Goal: Task Accomplishment & Management: Use online tool/utility

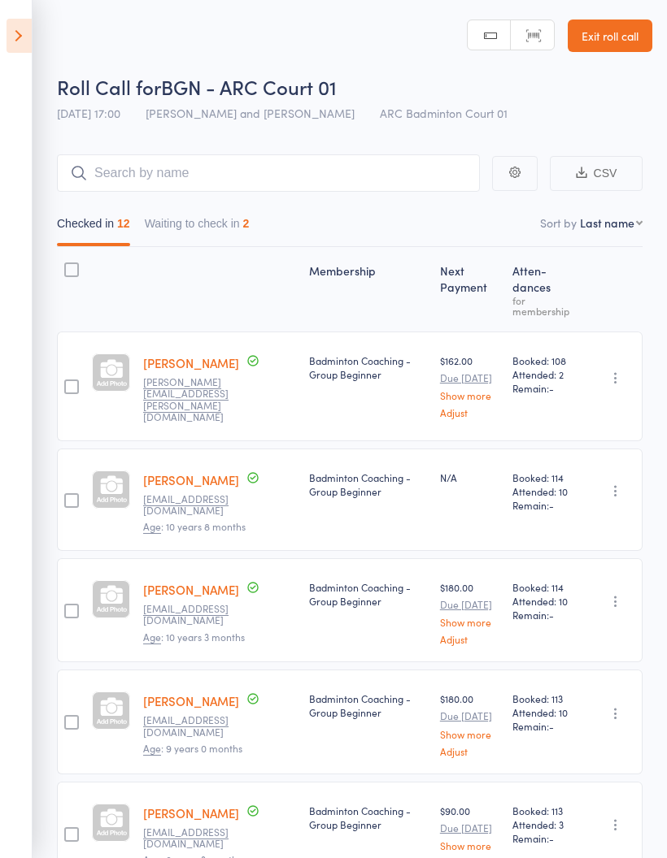
click at [22, 46] on icon at bounding box center [19, 36] width 25 height 34
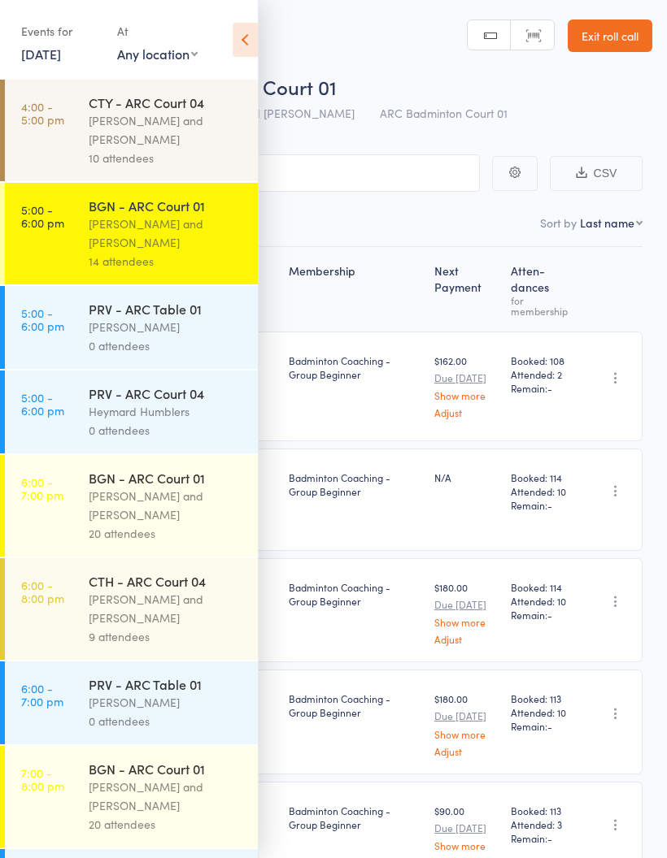
click at [138, 613] on div "[PERSON_NAME] and [PERSON_NAME]" at bounding box center [166, 608] width 155 height 37
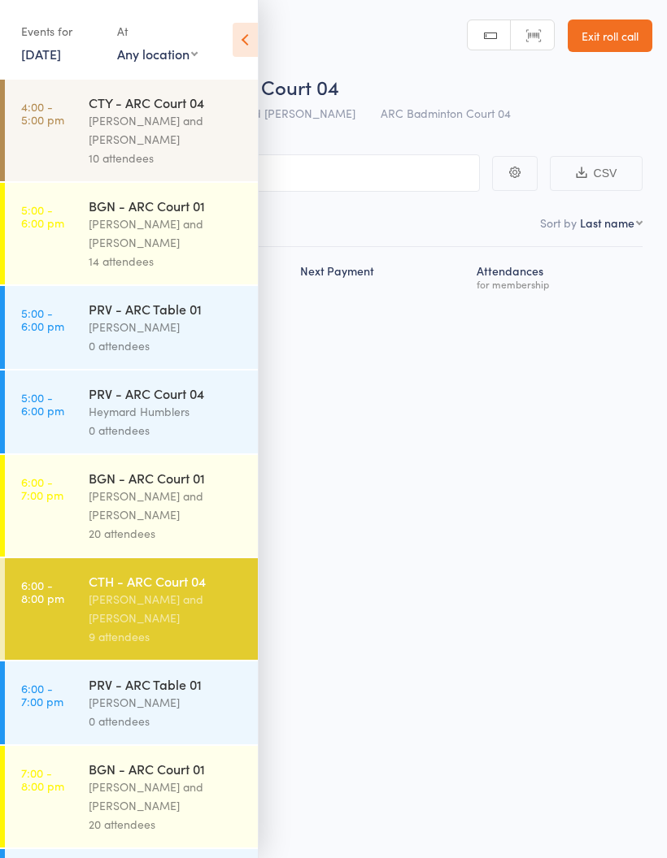
click at [148, 618] on div "[PERSON_NAME] and [PERSON_NAME]" at bounding box center [166, 608] width 155 height 37
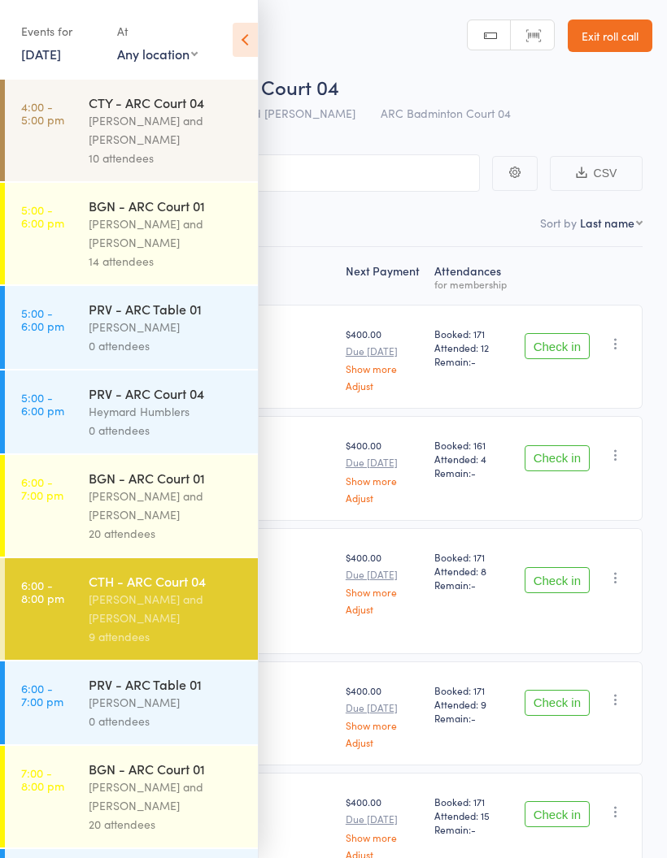
click at [250, 49] on icon at bounding box center [244, 40] width 25 height 34
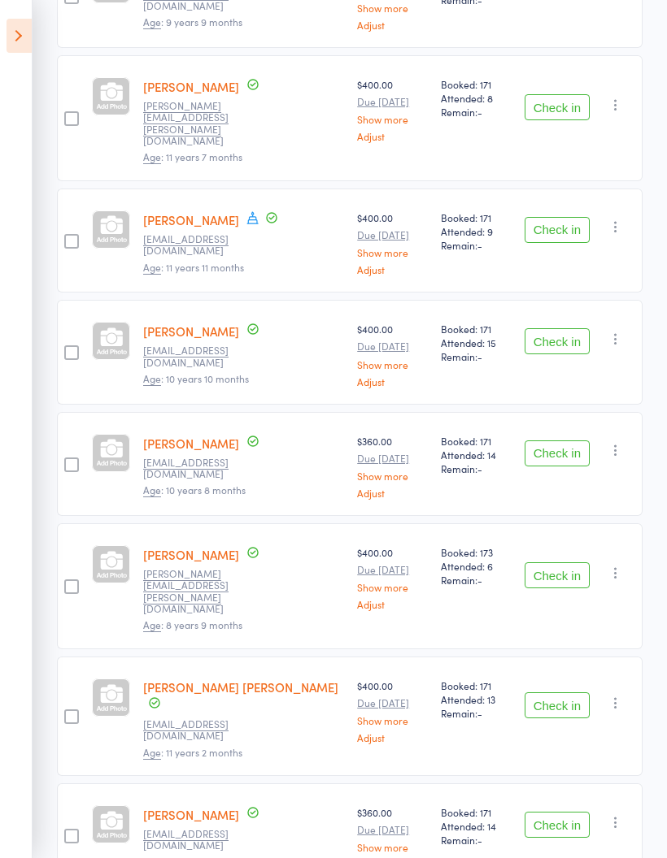
scroll to position [471, 0]
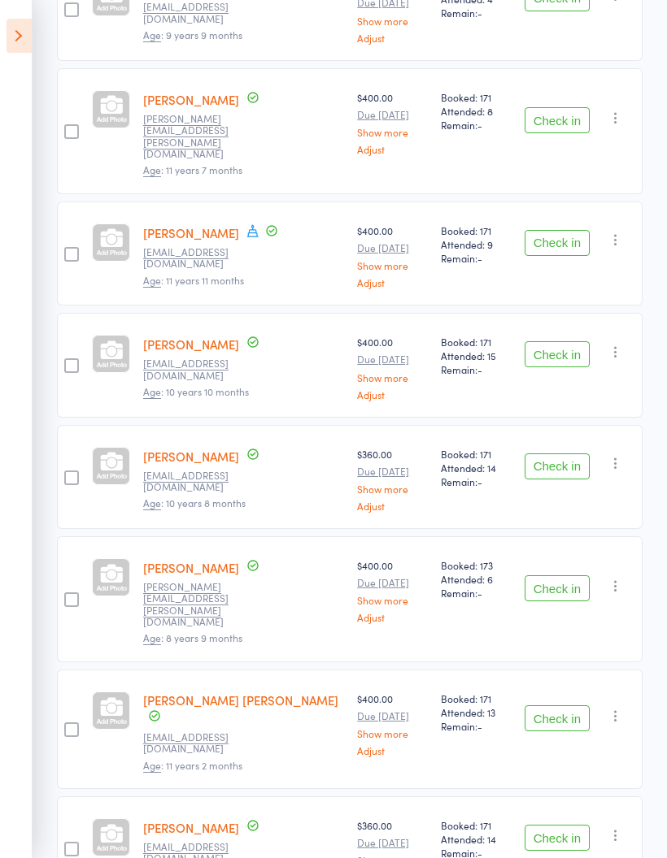
click at [613, 110] on icon "button" at bounding box center [615, 118] width 16 height 16
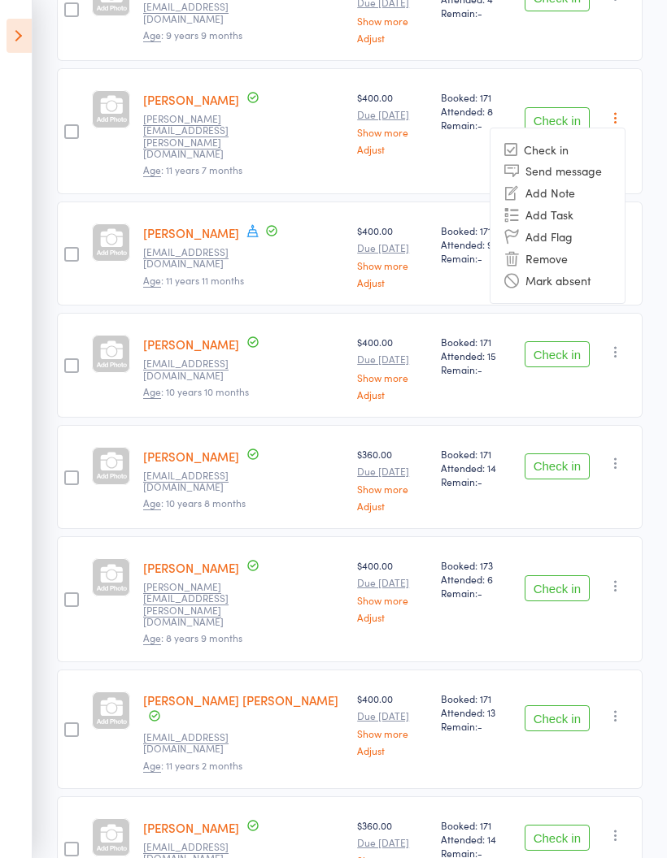
click at [578, 272] on li "Mark absent" at bounding box center [557, 281] width 134 height 22
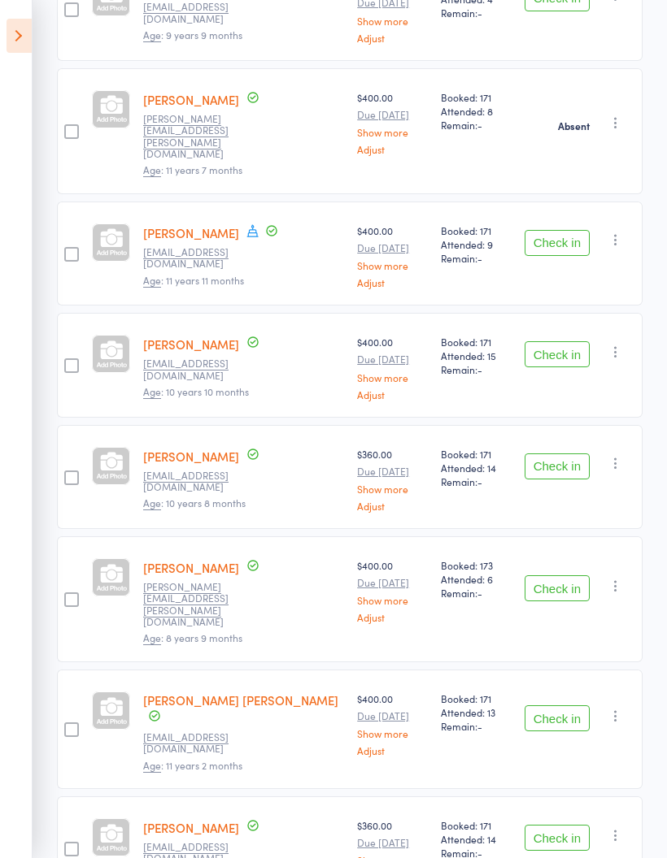
click at [620, 232] on icon "button" at bounding box center [615, 240] width 16 height 16
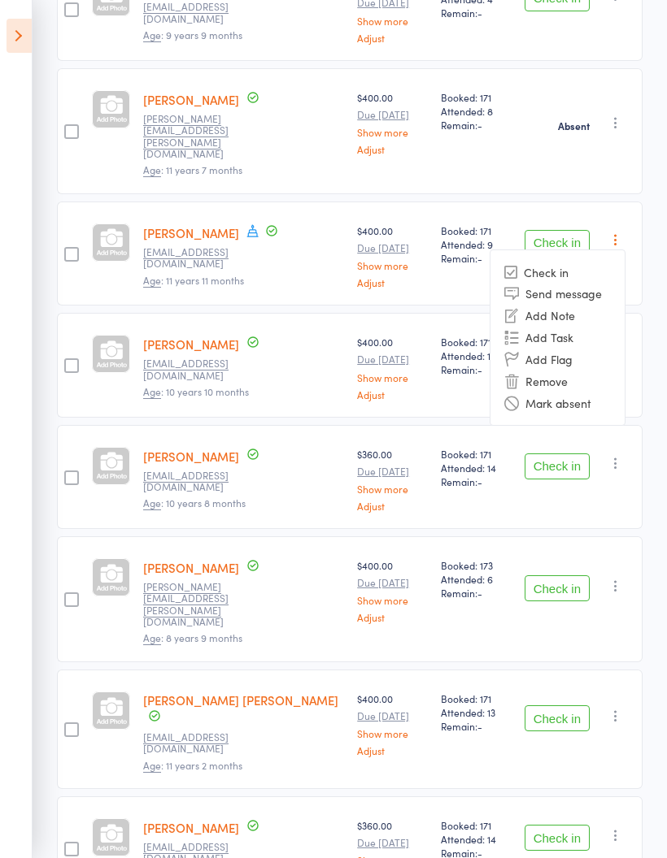
click at [591, 392] on li "Mark absent" at bounding box center [557, 403] width 134 height 22
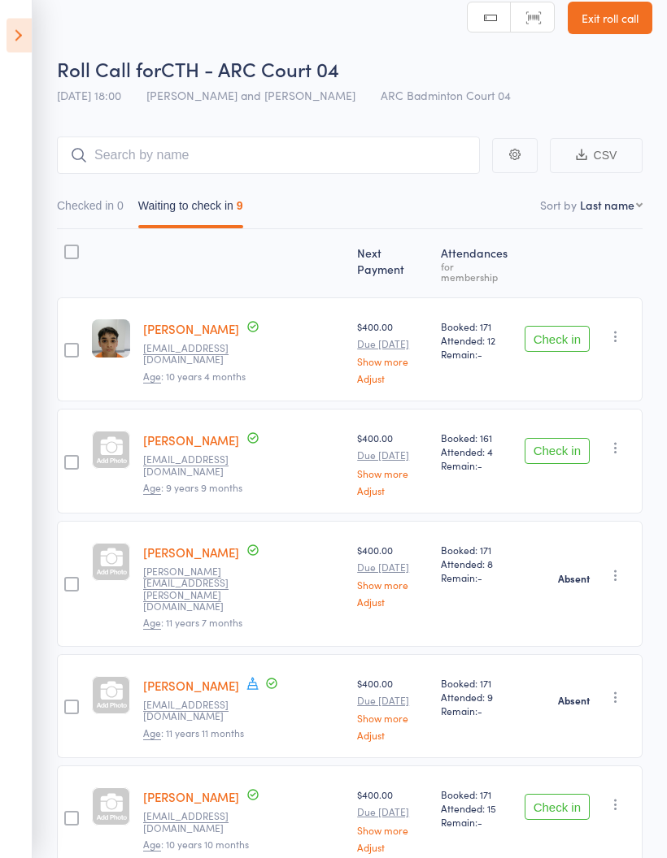
scroll to position [0, 0]
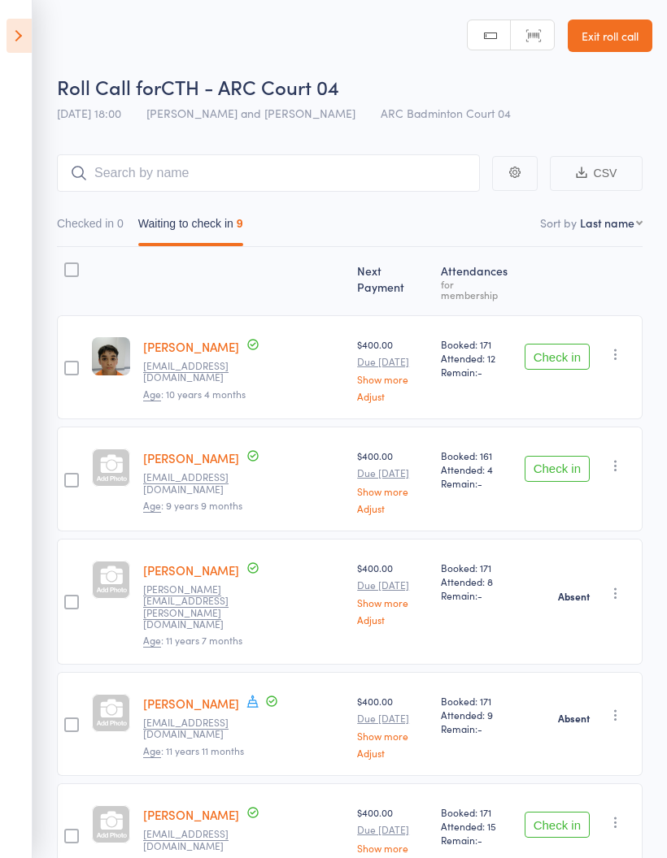
click at [124, 230] on div "0" at bounding box center [120, 223] width 7 height 13
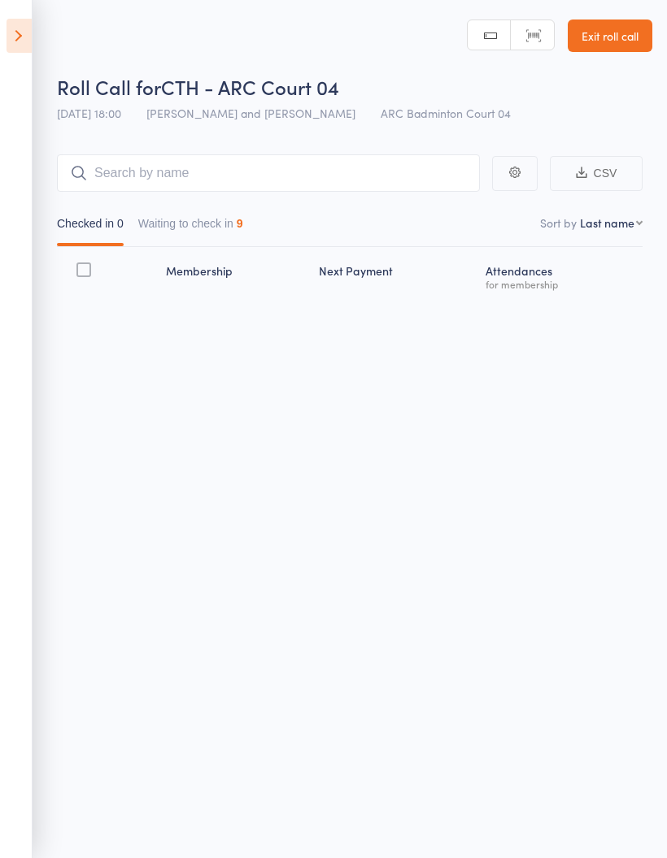
click at [172, 224] on button "Waiting to check in 9" at bounding box center [190, 227] width 105 height 37
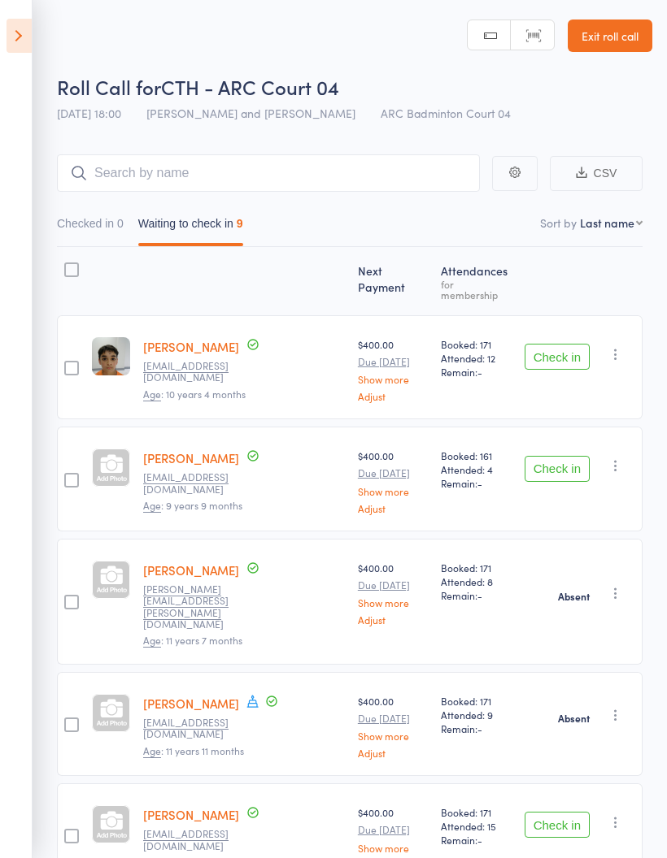
click at [563, 344] on button "Check in" at bounding box center [556, 357] width 65 height 26
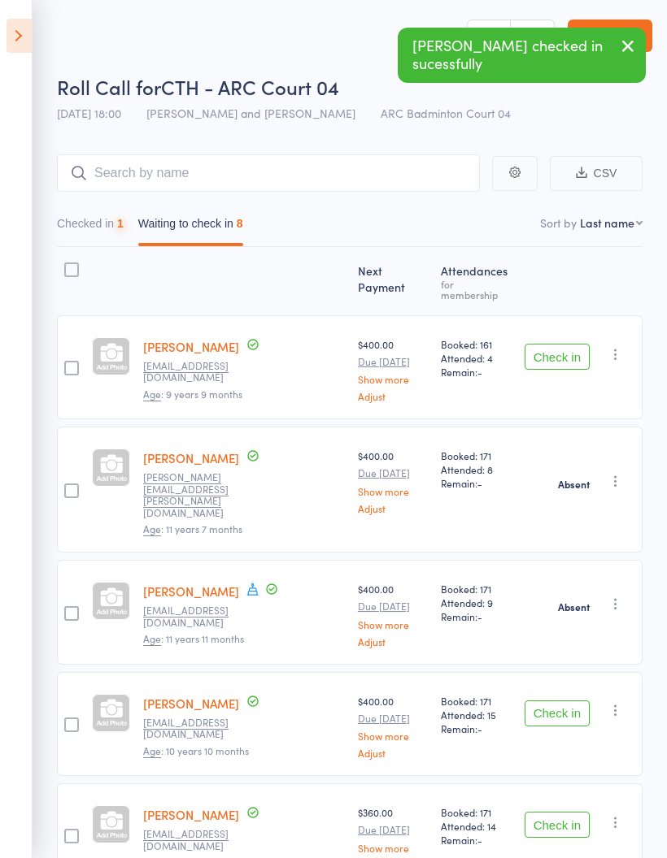
click at [573, 354] on button "Check in" at bounding box center [556, 357] width 65 height 26
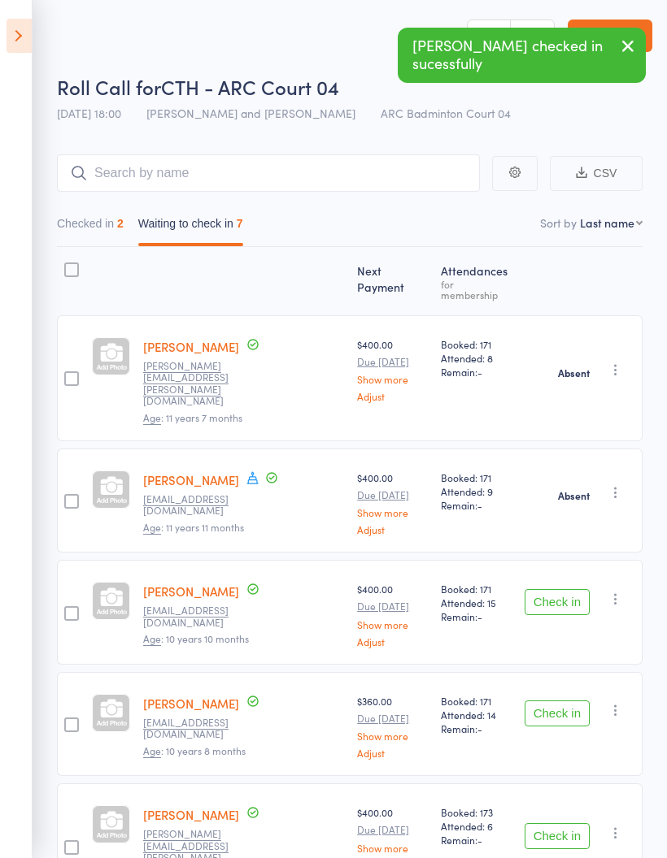
click at [573, 589] on button "Check in" at bounding box center [556, 602] width 65 height 26
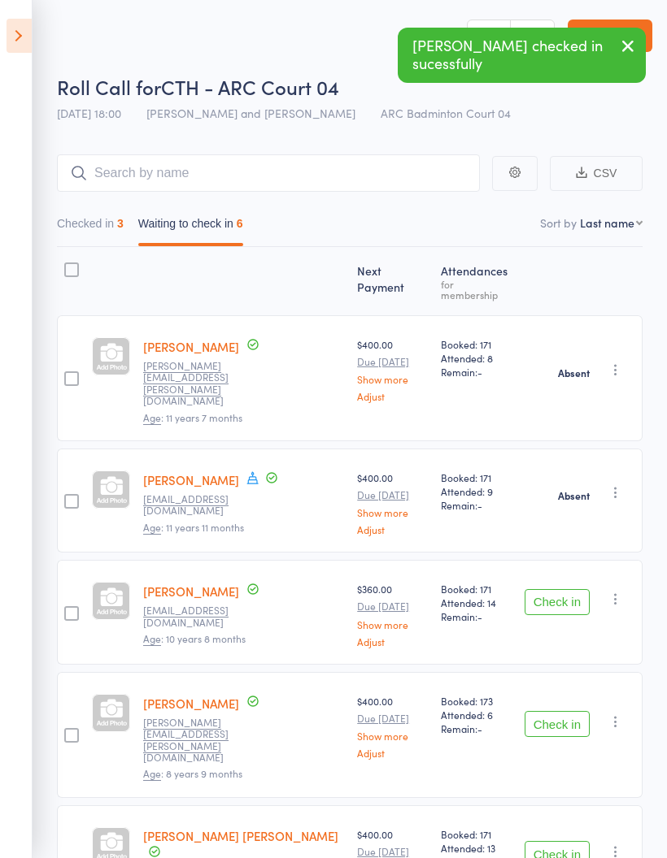
click at [558, 449] on div "Absent Check in Send message Add Note Add Task Add Flag Remove" at bounding box center [580, 501] width 124 height 104
click at [567, 589] on button "Check in" at bounding box center [556, 602] width 65 height 26
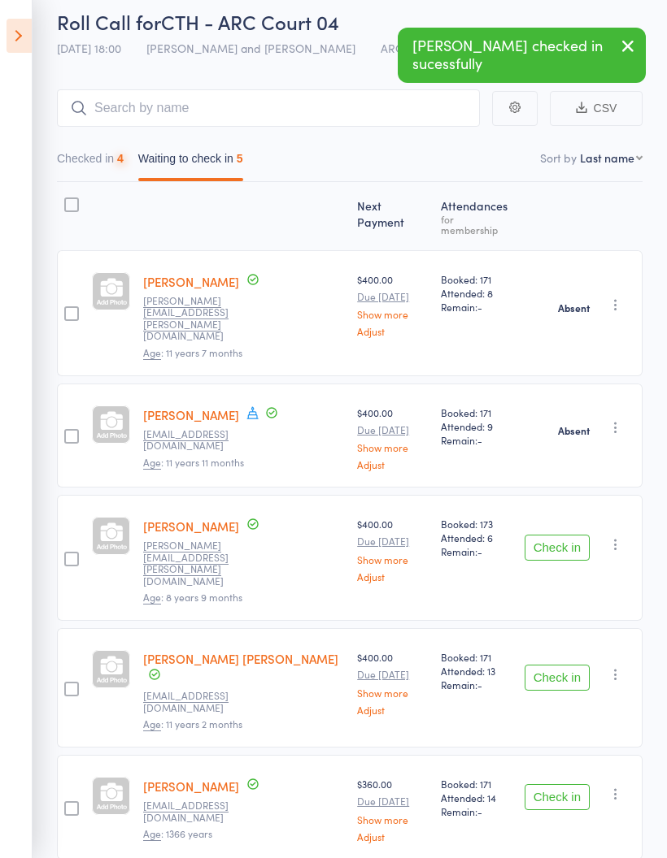
click at [553, 535] on button "Check in" at bounding box center [556, 548] width 65 height 26
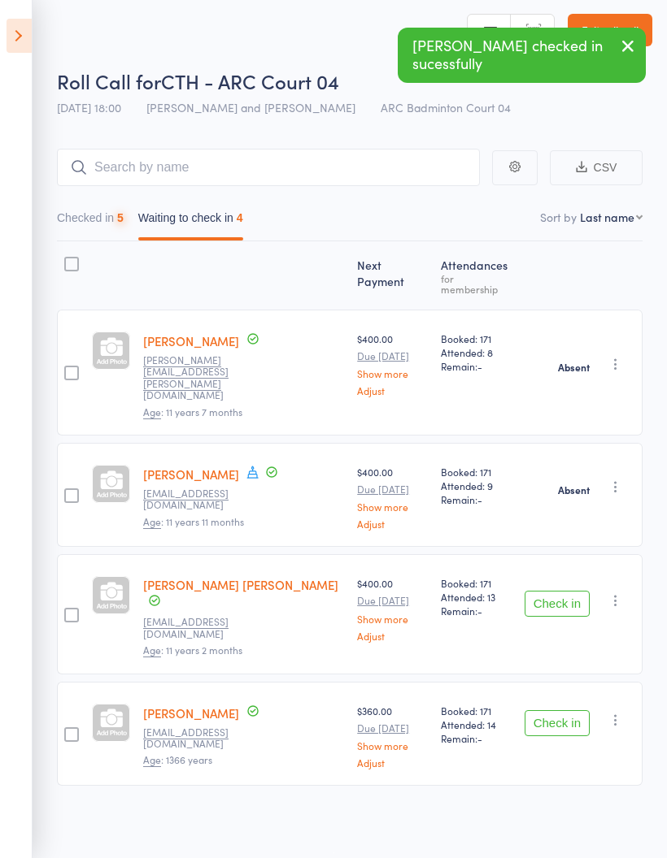
click at [573, 591] on button "Check in" at bounding box center [556, 604] width 65 height 26
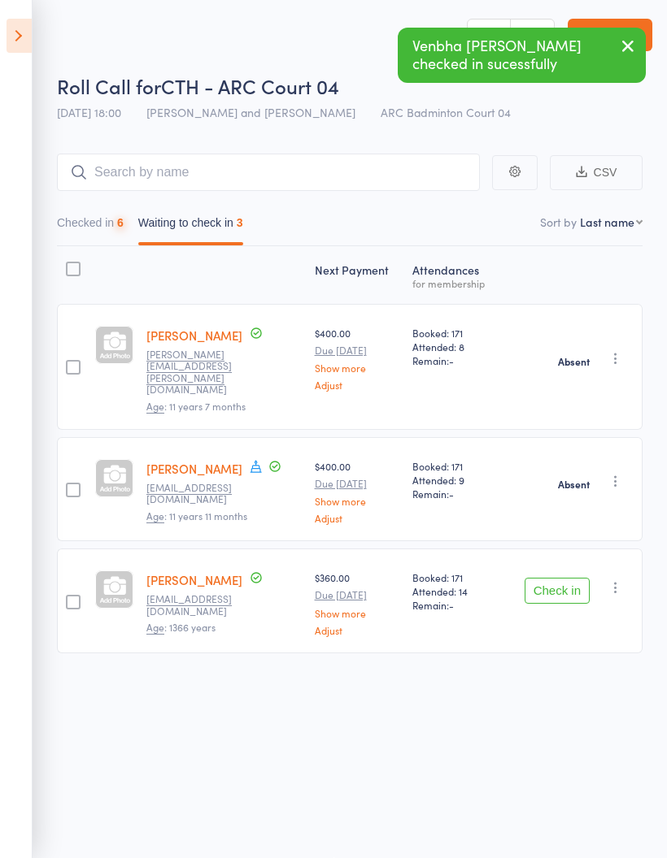
click at [569, 578] on button "Check in" at bounding box center [556, 591] width 65 height 26
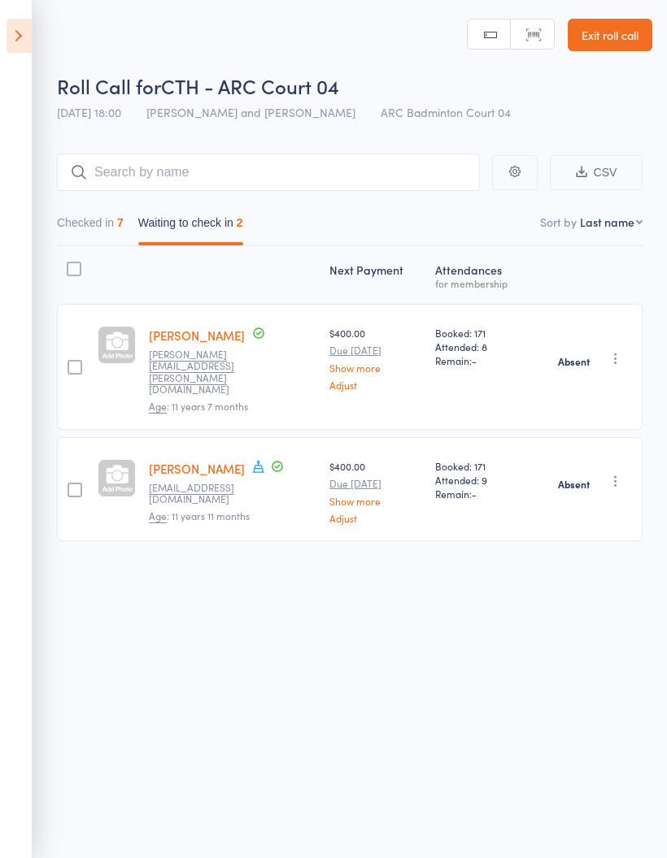
click at [115, 223] on button "Checked in 7" at bounding box center [90, 226] width 67 height 37
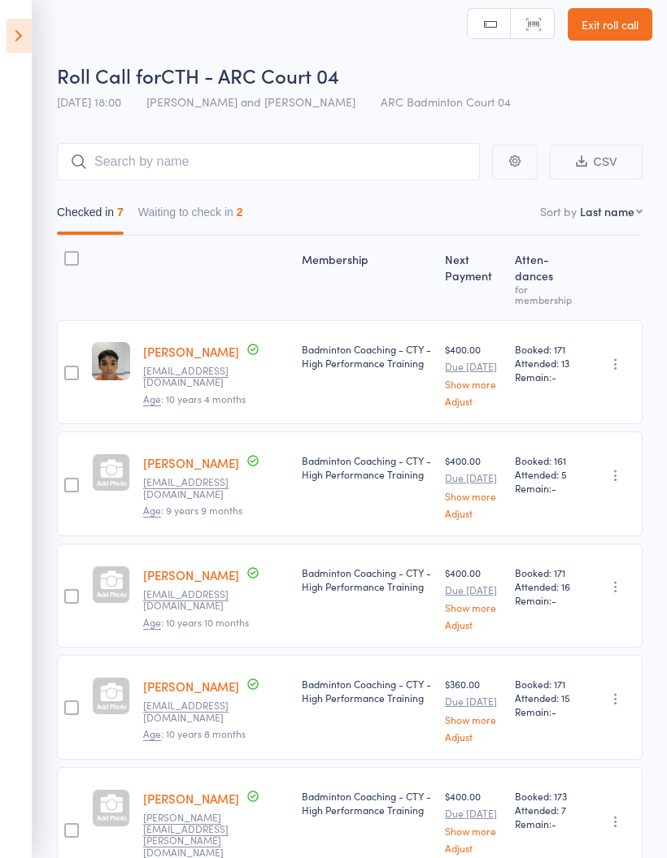
click at [220, 209] on button "Waiting to check in 2" at bounding box center [190, 216] width 105 height 37
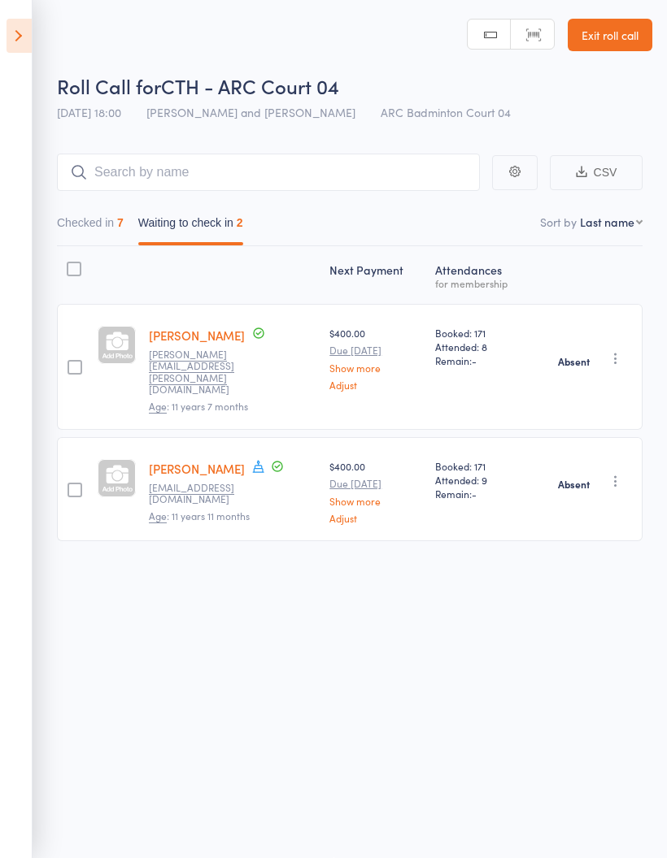
click at [124, 208] on button "Checked in 7" at bounding box center [90, 226] width 67 height 37
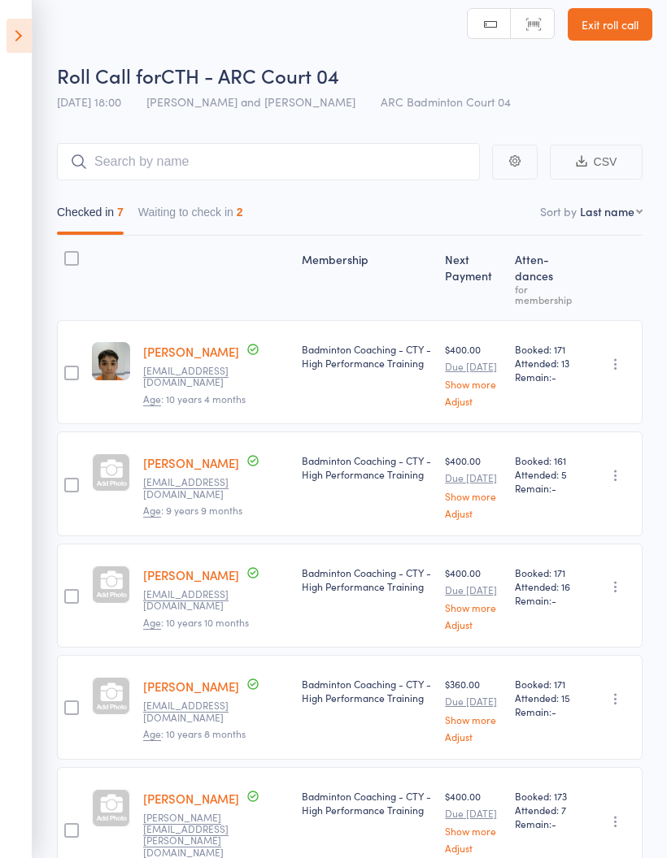
click at [159, 204] on button "Waiting to check in 2" at bounding box center [190, 216] width 105 height 37
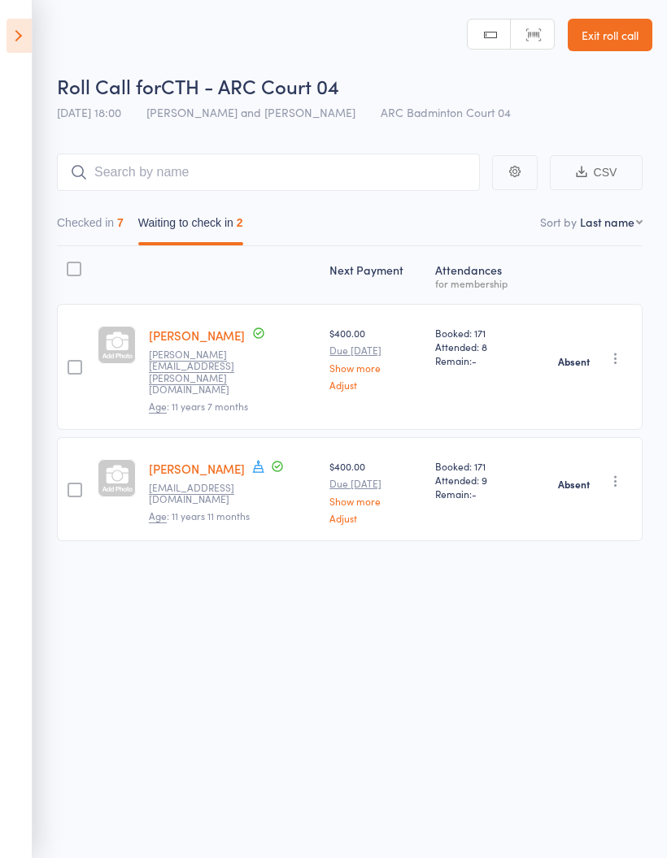
click at [90, 222] on button "Checked in 7" at bounding box center [90, 226] width 67 height 37
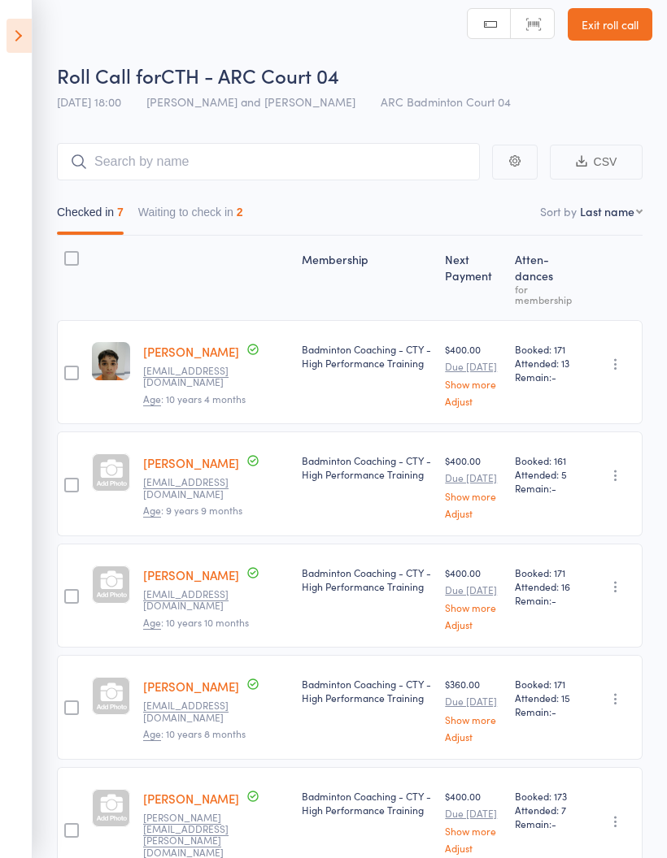
click at [172, 216] on button "Waiting to check in 2" at bounding box center [190, 216] width 105 height 37
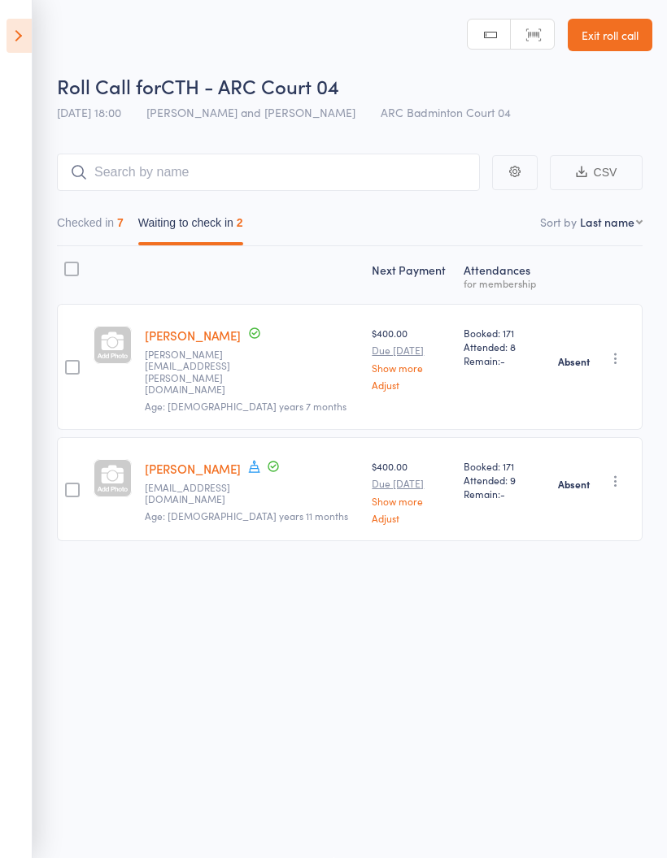
click at [90, 215] on button "Checked in 7" at bounding box center [90, 226] width 67 height 37
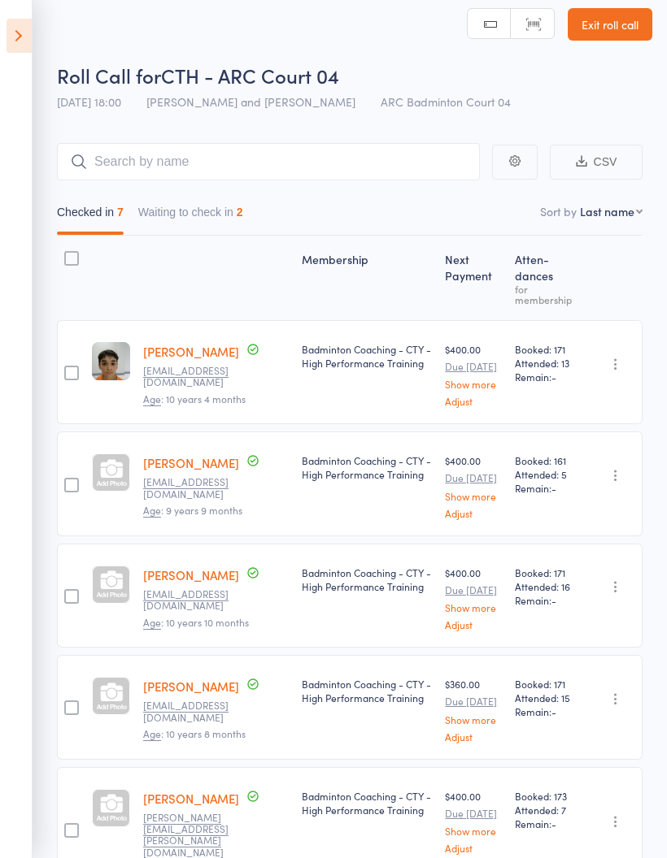
click at [179, 220] on button "Waiting to check in 2" at bounding box center [190, 216] width 105 height 37
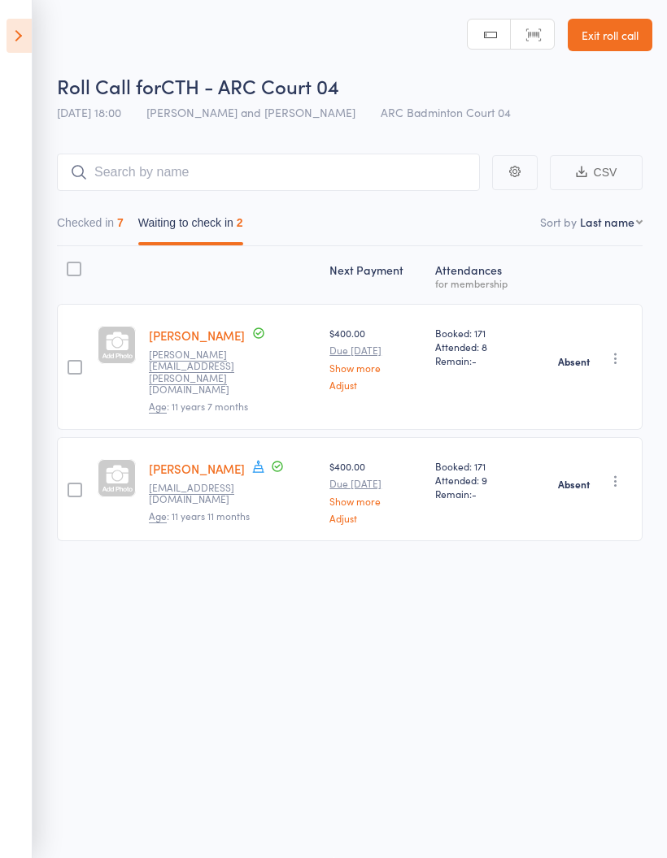
click at [72, 208] on button "Checked in 7" at bounding box center [90, 226] width 67 height 37
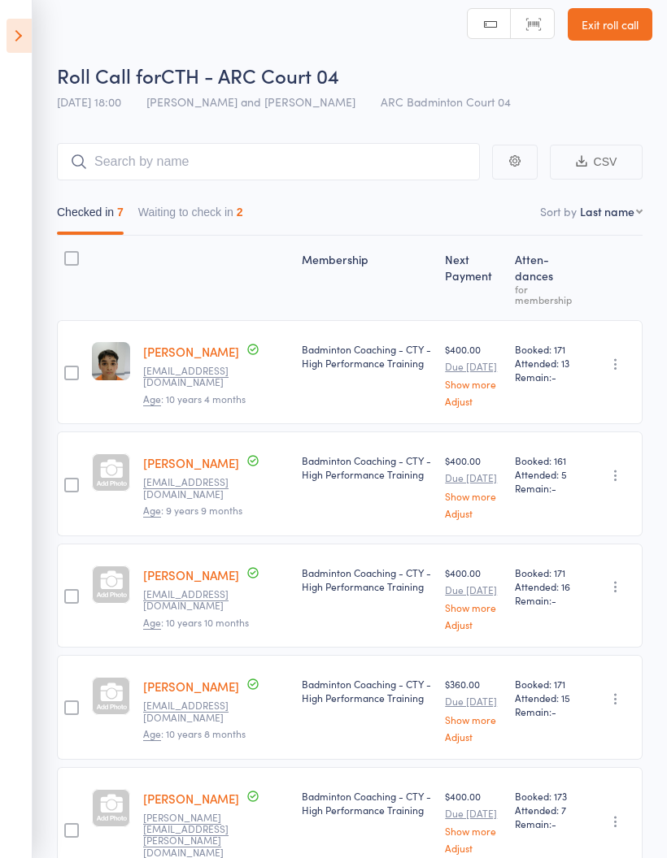
click at [20, 33] on icon at bounding box center [19, 36] width 25 height 34
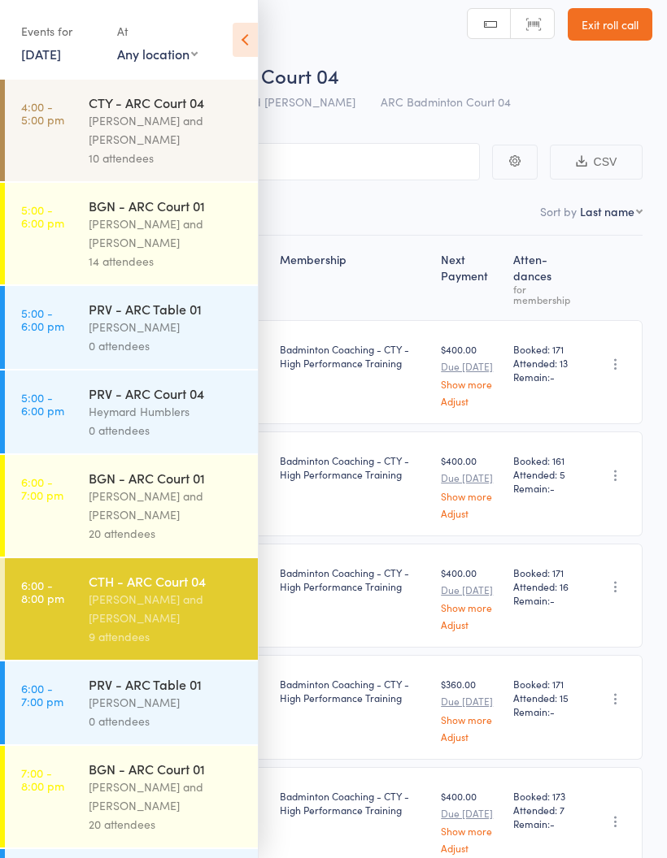
click at [177, 512] on div "[PERSON_NAME] and [PERSON_NAME]" at bounding box center [166, 505] width 155 height 37
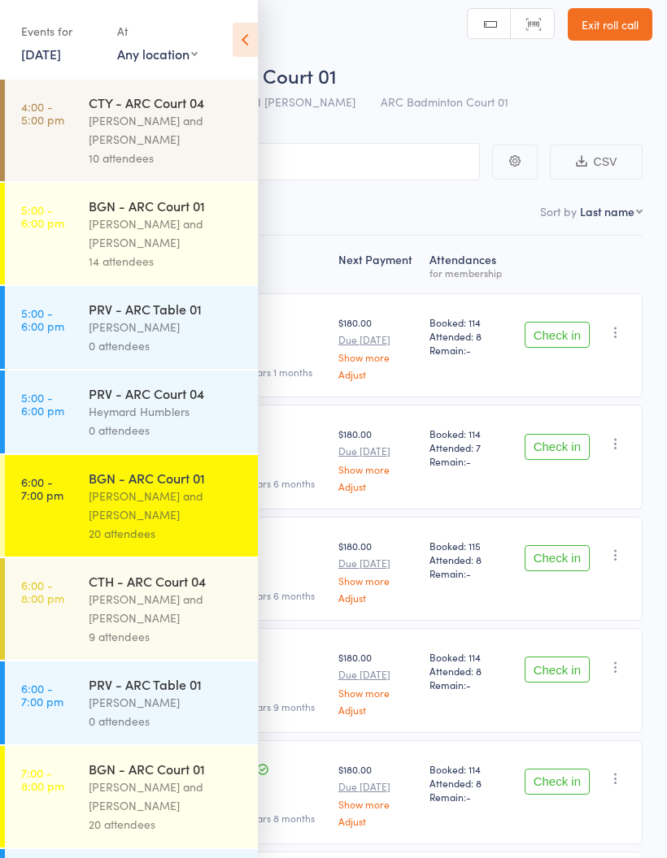
click at [245, 43] on icon at bounding box center [244, 40] width 25 height 34
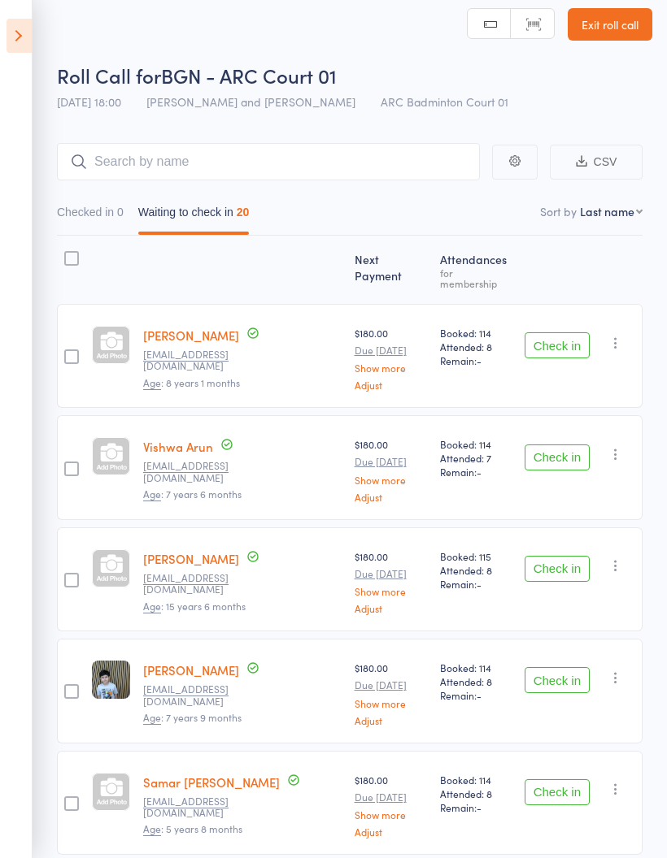
click at [567, 345] on button "Check in" at bounding box center [556, 345] width 65 height 26
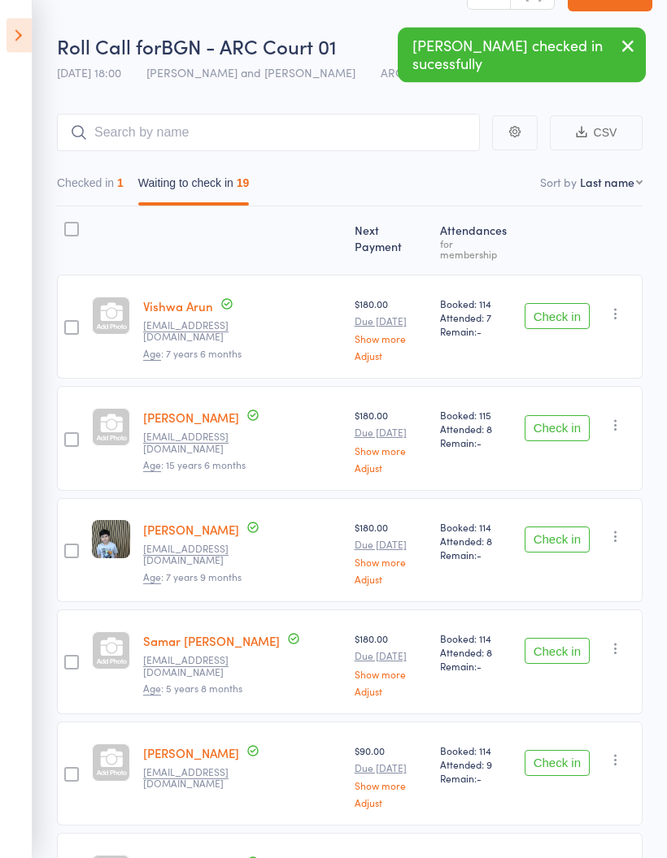
scroll to position [41, 0]
click at [551, 426] on button "Check in" at bounding box center [556, 428] width 65 height 26
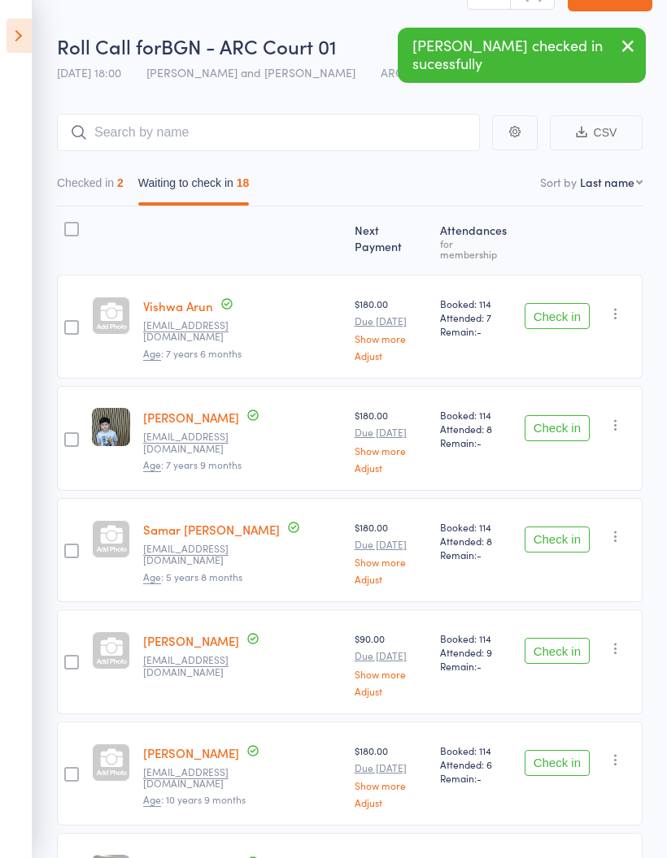
click at [567, 421] on button "Check in" at bounding box center [556, 428] width 65 height 26
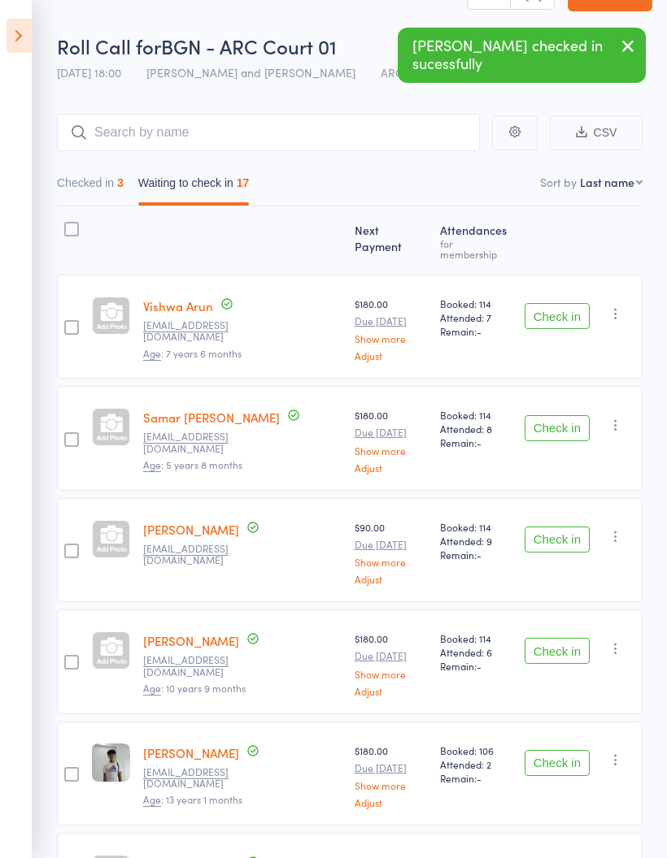
click at [571, 429] on button "Check in" at bounding box center [556, 428] width 65 height 26
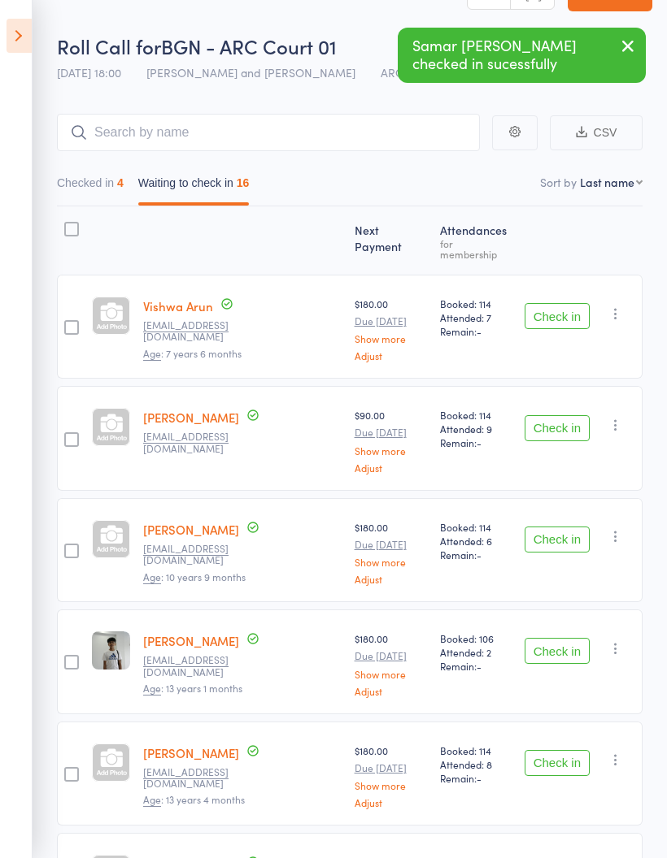
click at [562, 416] on button "Check in" at bounding box center [556, 428] width 65 height 26
click at [560, 419] on button "Check in" at bounding box center [556, 428] width 65 height 26
click at [566, 421] on button "Check in" at bounding box center [556, 428] width 65 height 26
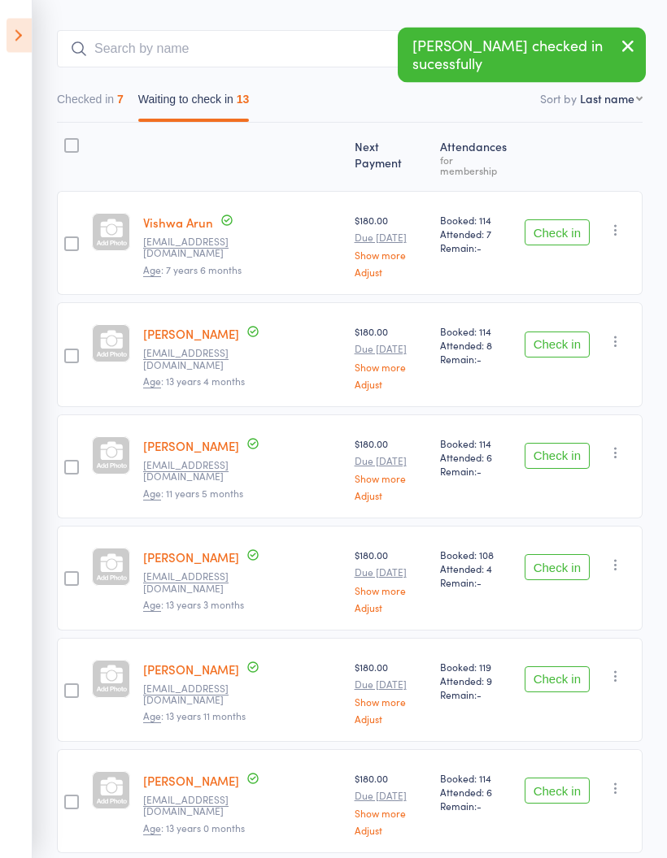
scroll to position [126, 0]
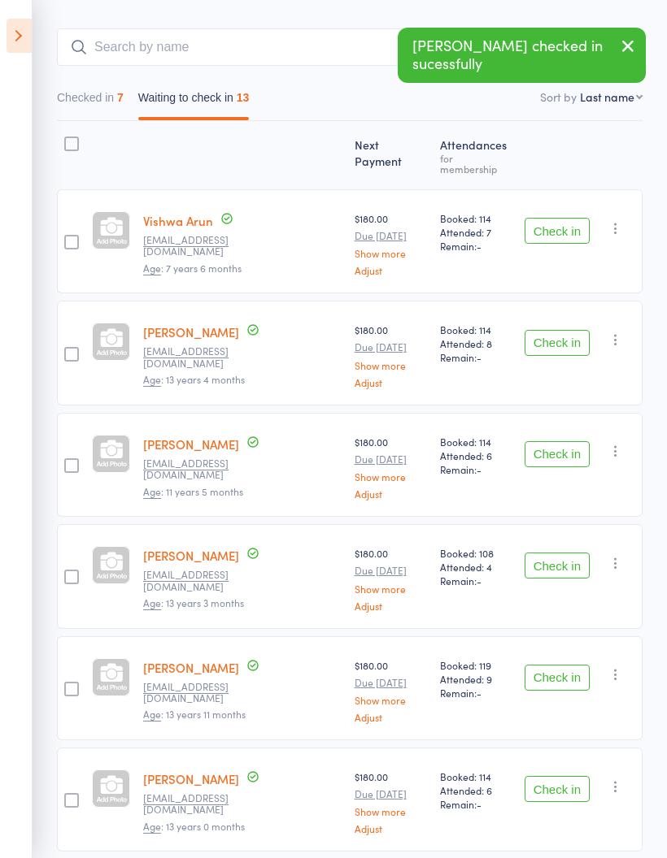
click at [563, 446] on button "Check in" at bounding box center [556, 454] width 65 height 26
click at [563, 452] on button "Check in" at bounding box center [556, 454] width 65 height 26
click at [553, 450] on button "Check in" at bounding box center [556, 454] width 65 height 26
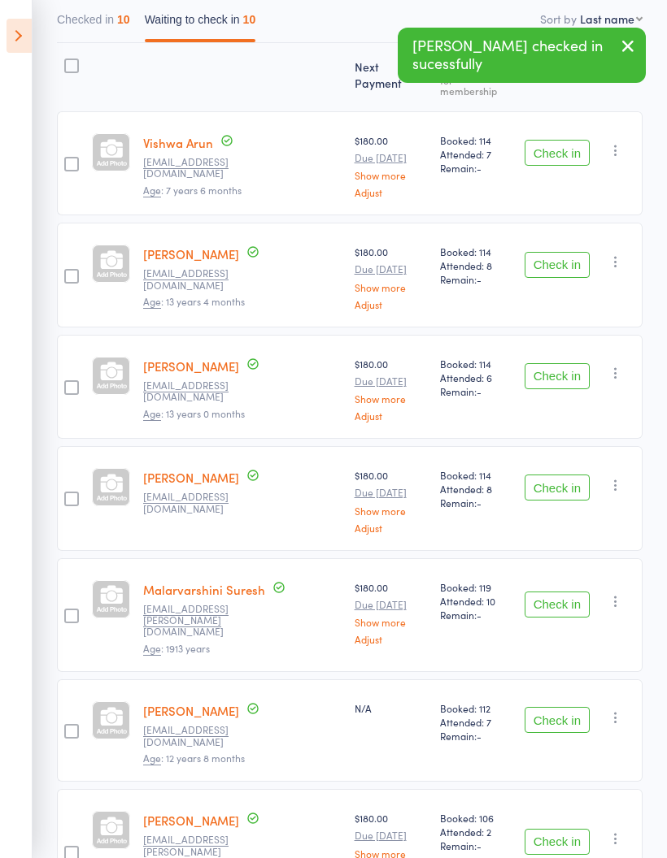
scroll to position [206, 0]
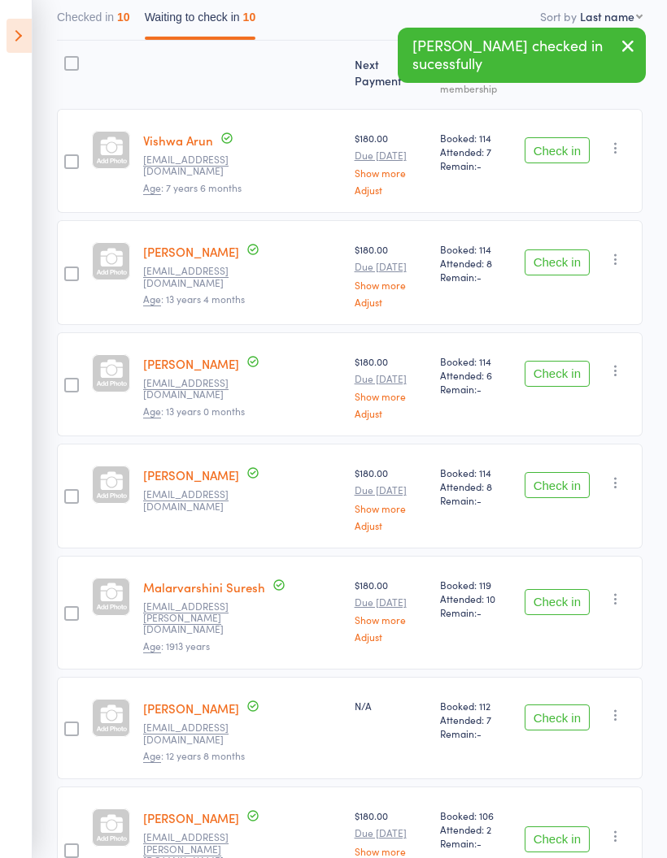
click at [569, 474] on button "Check in" at bounding box center [556, 485] width 65 height 26
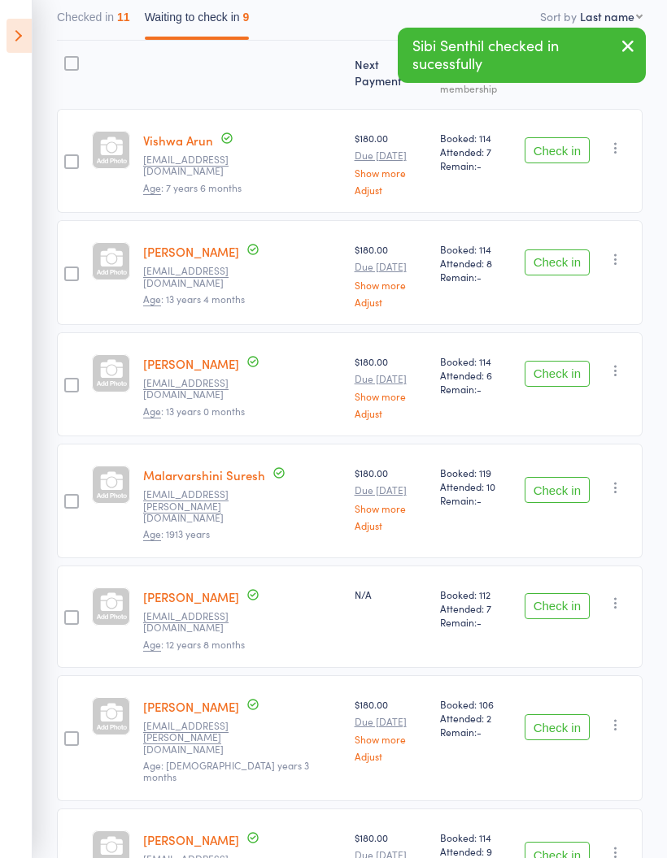
click at [564, 487] on button "Check in" at bounding box center [556, 490] width 65 height 26
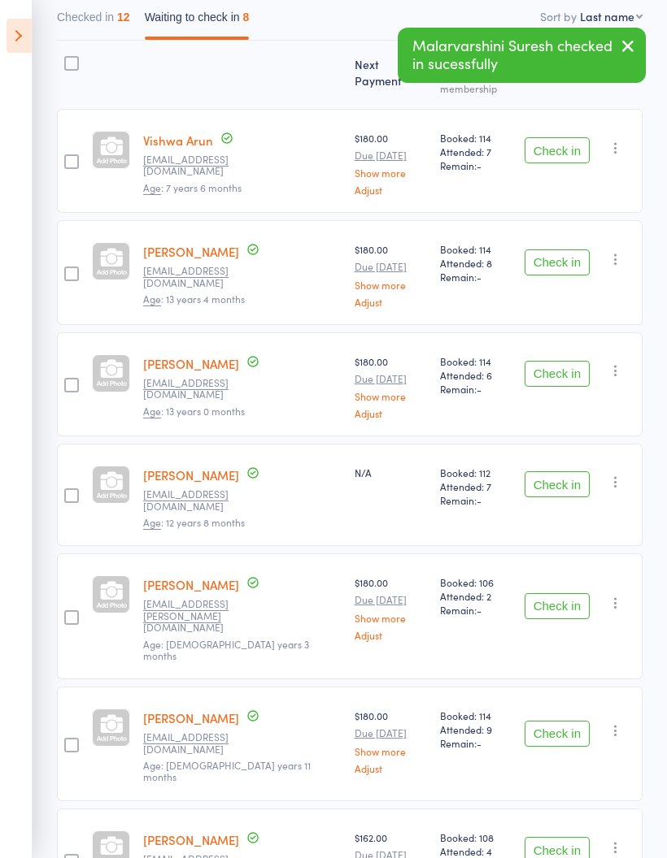
click at [570, 476] on button "Check in" at bounding box center [556, 484] width 65 height 26
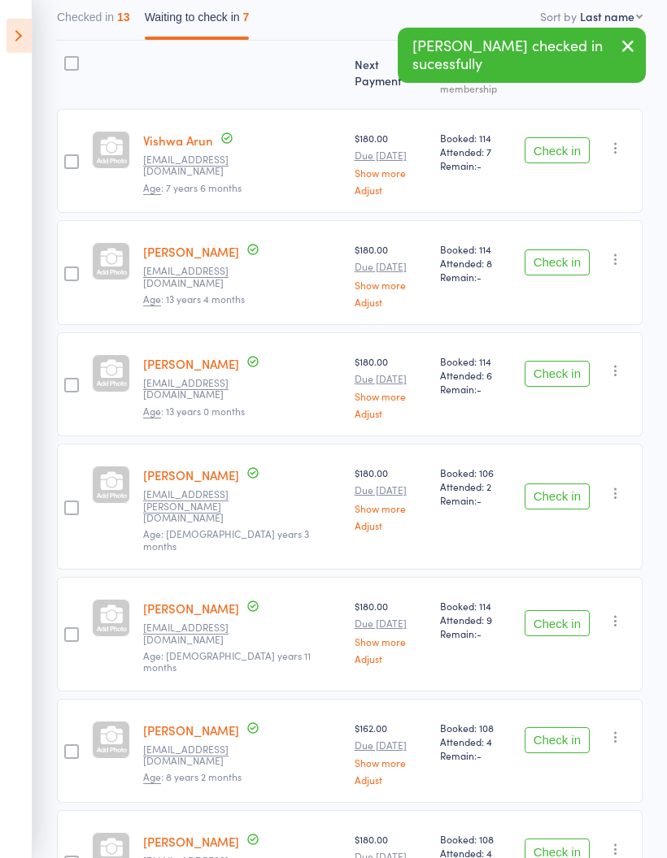
click at [564, 484] on button "Check in" at bounding box center [556, 497] width 65 height 26
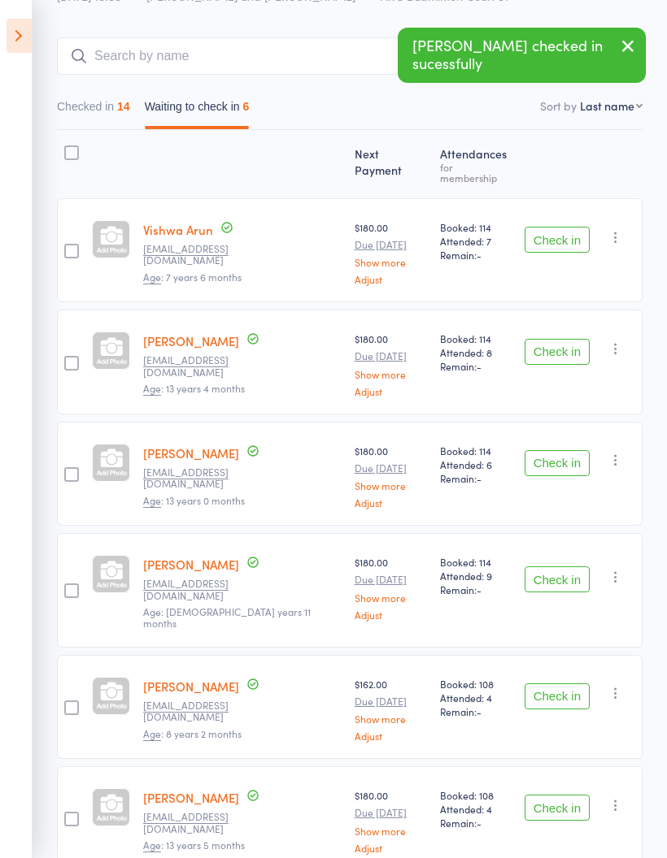
scroll to position [182, 0]
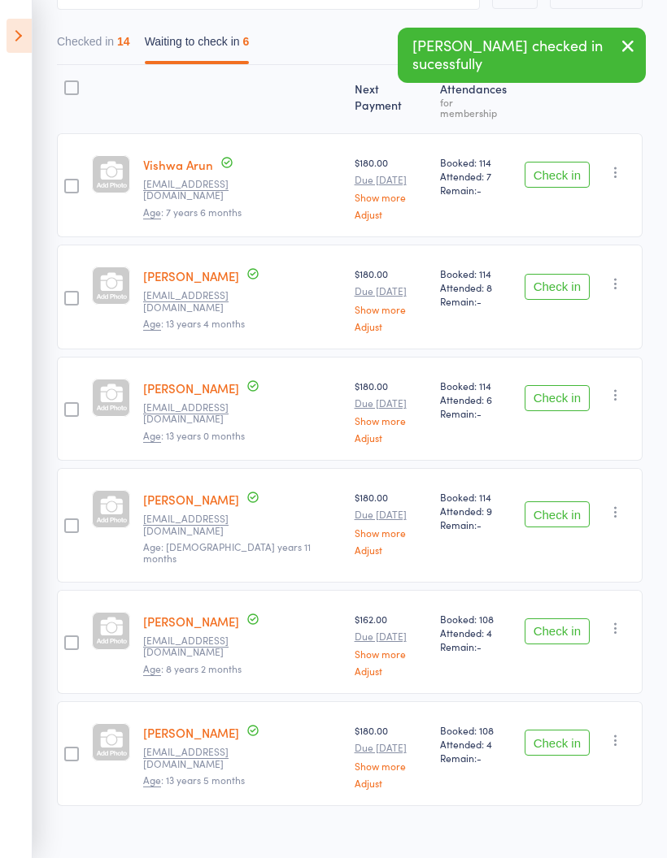
click at [562, 502] on button "Check in" at bounding box center [556, 515] width 65 height 26
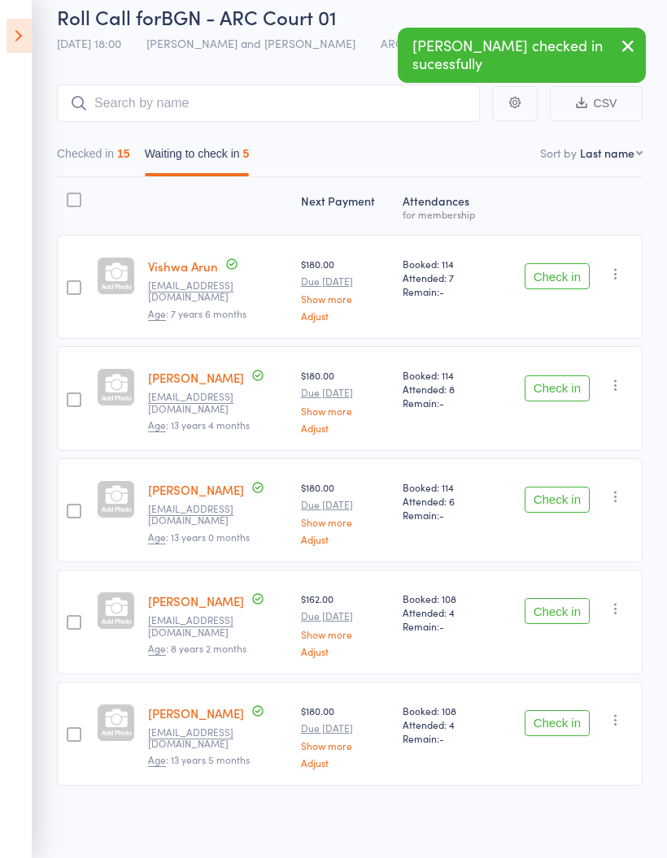
click at [569, 612] on button "Check in" at bounding box center [556, 611] width 65 height 26
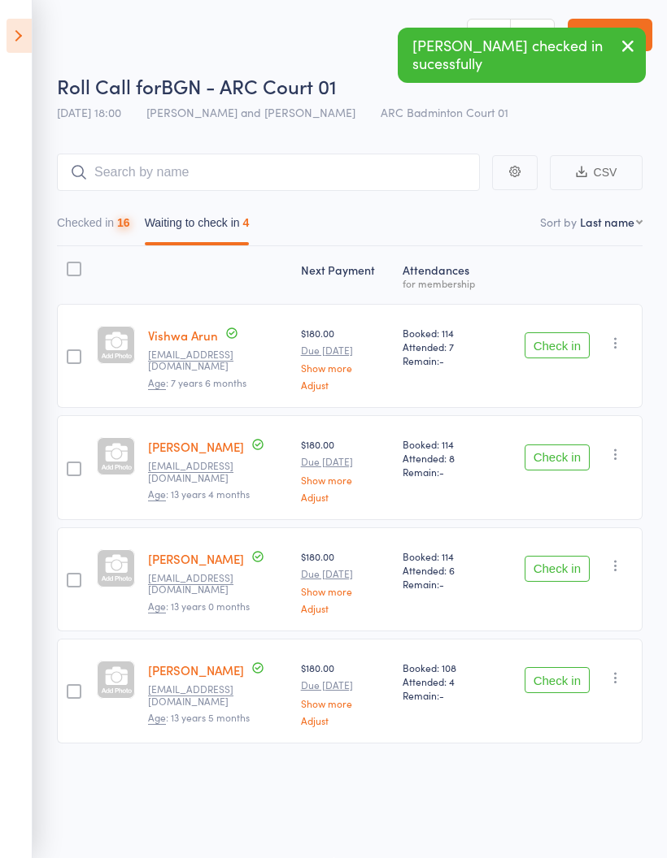
scroll to position [11, 0]
click at [567, 675] on button "Check in" at bounding box center [556, 680] width 65 height 26
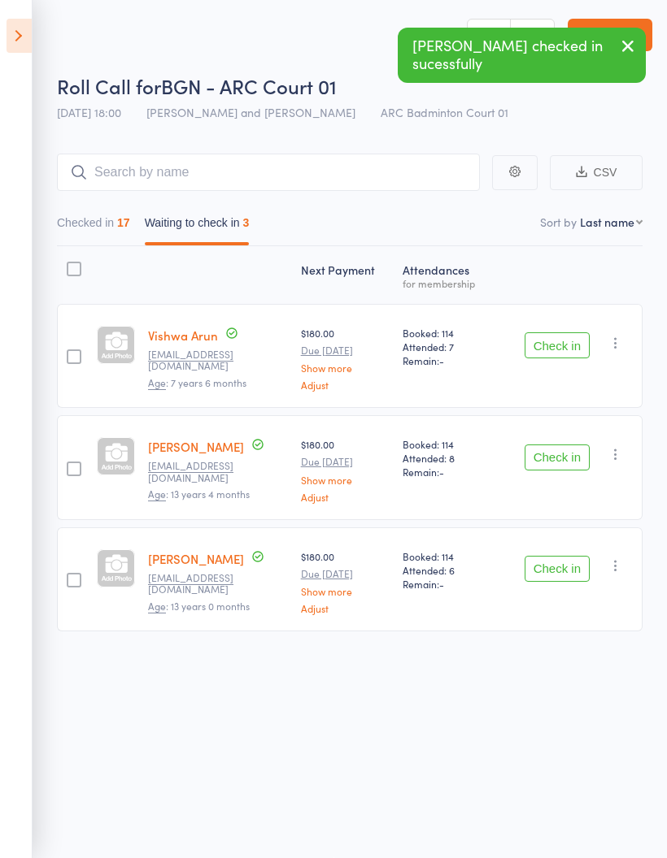
click at [98, 222] on button "Checked in 17" at bounding box center [93, 226] width 73 height 37
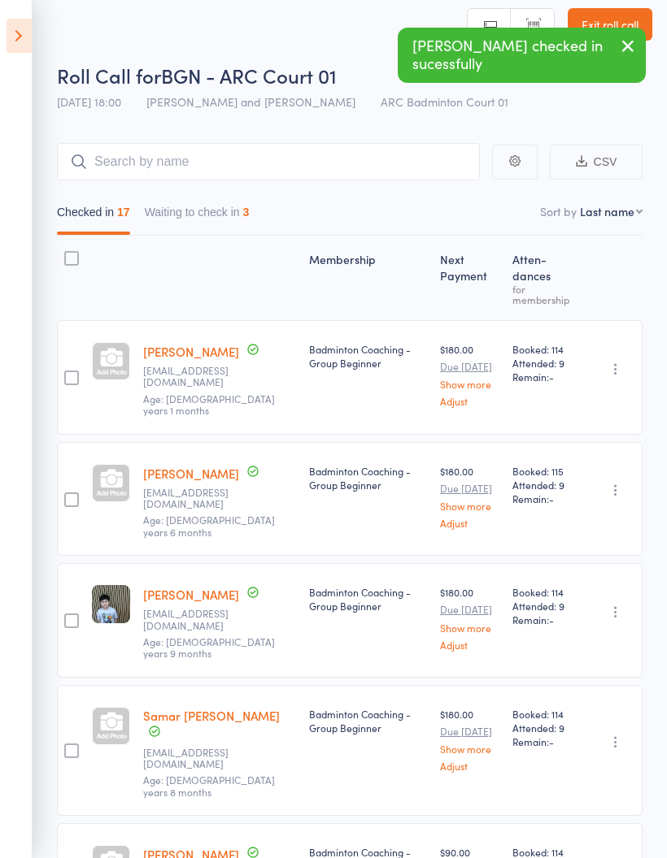
click at [202, 224] on button "Waiting to check in 3" at bounding box center [197, 216] width 105 height 37
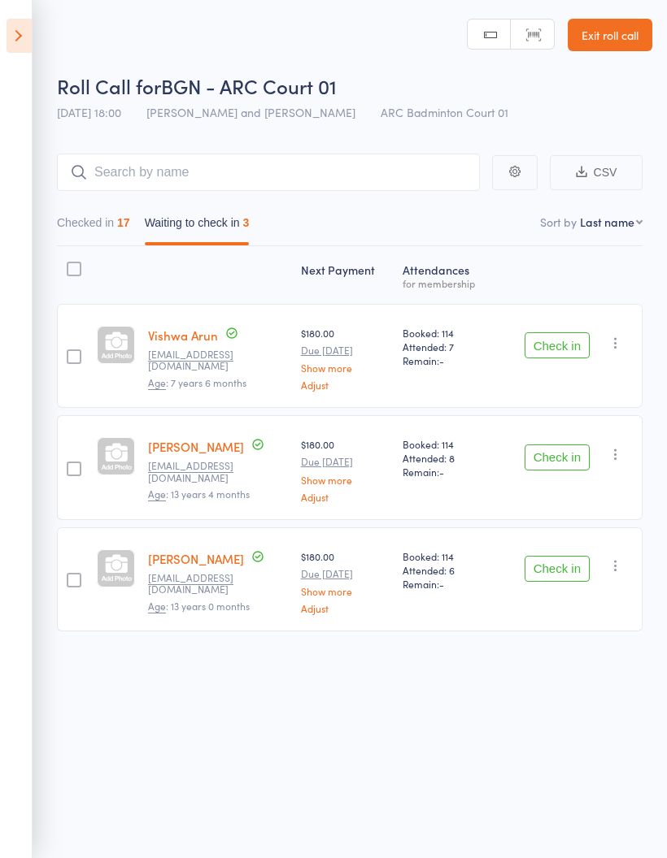
click at [76, 218] on button "Checked in 17" at bounding box center [93, 226] width 73 height 37
